Goal: Task Accomplishment & Management: Manage account settings

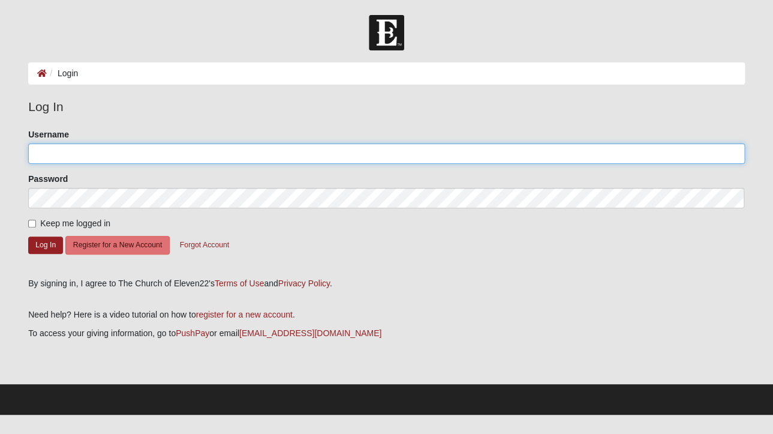
click at [140, 155] on input "Username" at bounding box center [386, 153] width 717 height 20
type input "dianemurphy04@gmail.com"
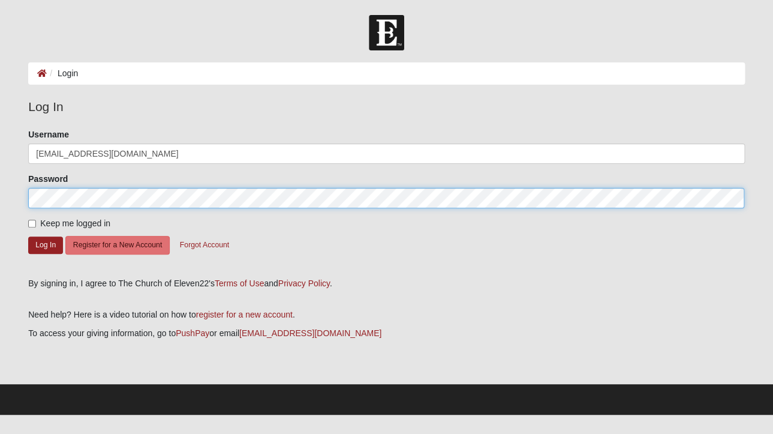
click at [28, 236] on button "Log In" at bounding box center [45, 244] width 35 height 17
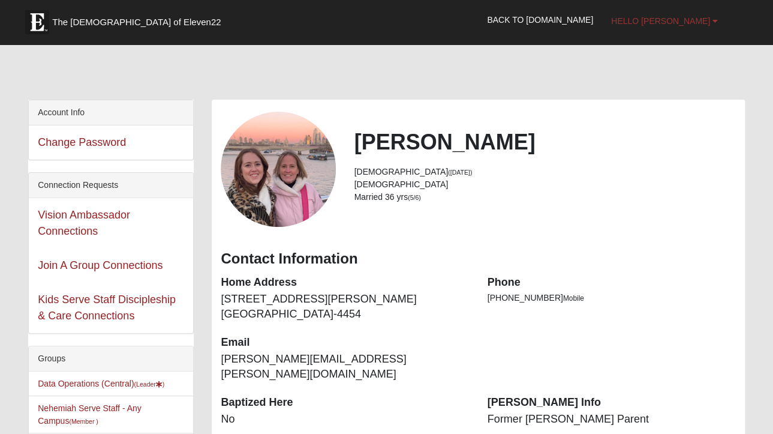
click at [694, 18] on span "Hello [PERSON_NAME]" at bounding box center [660, 21] width 99 height 10
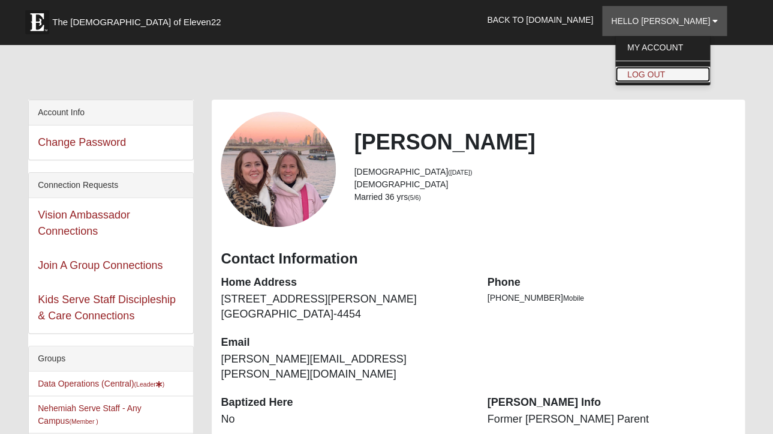
click at [653, 79] on link "Log Out" at bounding box center [663, 75] width 95 height 16
